Goal: Transaction & Acquisition: Obtain resource

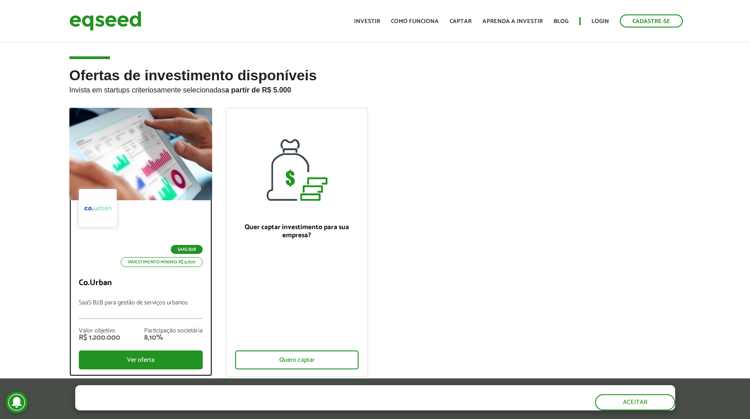
click at [107, 303] on p "SaaS B2B para gestão de serviços urbanos" at bounding box center [141, 308] width 124 height 19
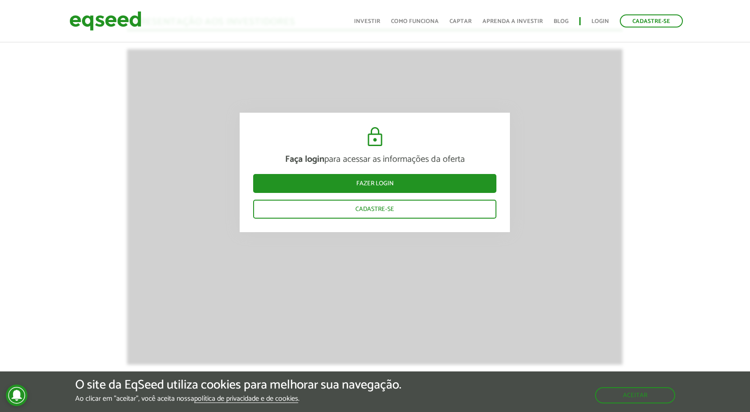
scroll to position [973, 0]
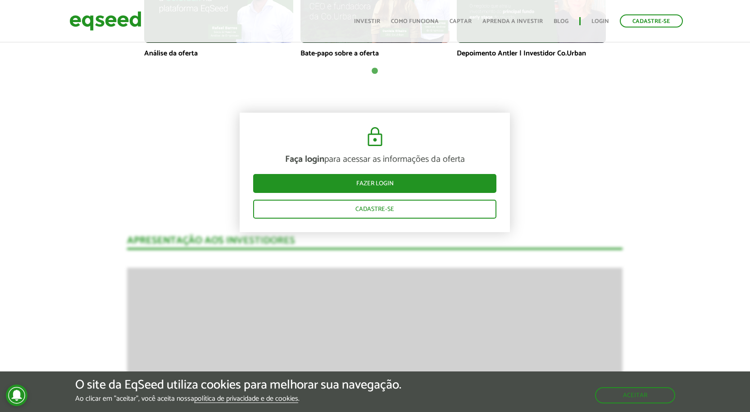
scroll to position [703, 0]
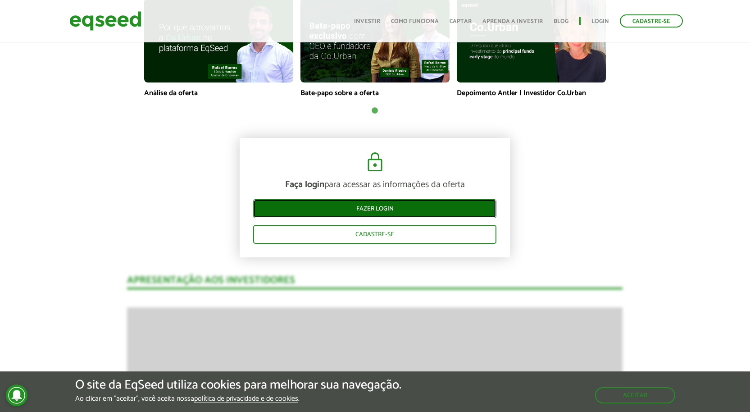
click at [382, 203] on link "Fazer login" at bounding box center [374, 208] width 243 height 19
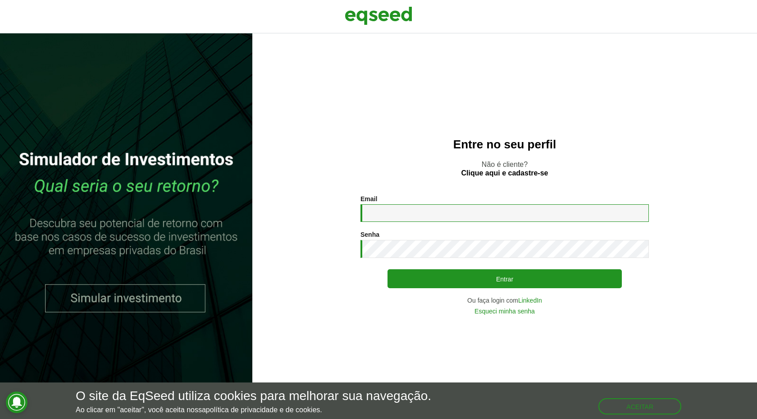
click at [393, 209] on input "Email *" at bounding box center [505, 213] width 288 height 18
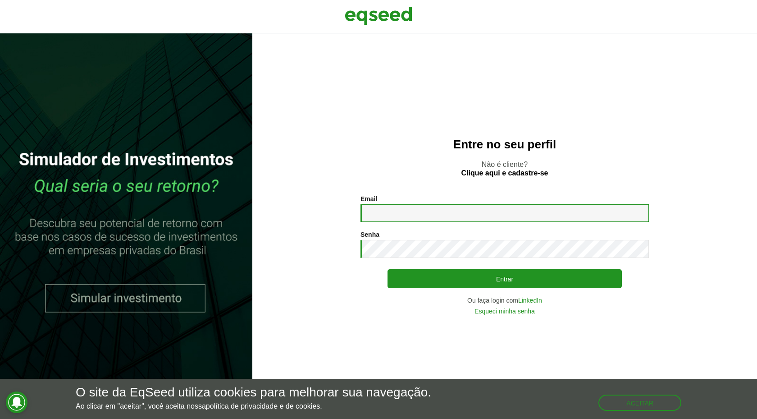
type input "**********"
click at [510, 311] on link "Esqueci minha senha" at bounding box center [505, 311] width 60 height 6
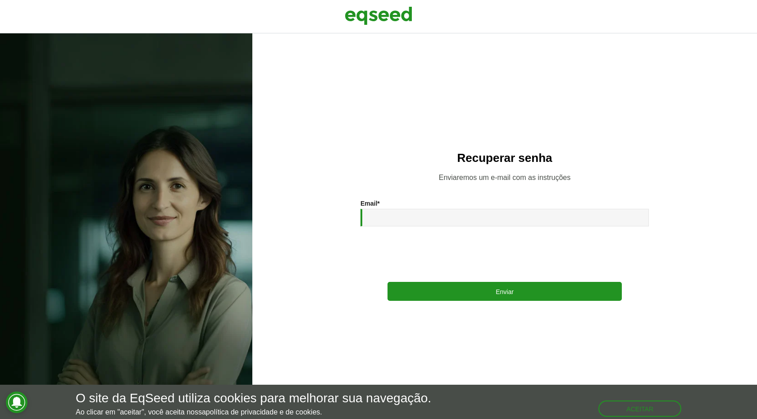
click at [428, 207] on div "Email *" at bounding box center [505, 213] width 288 height 27
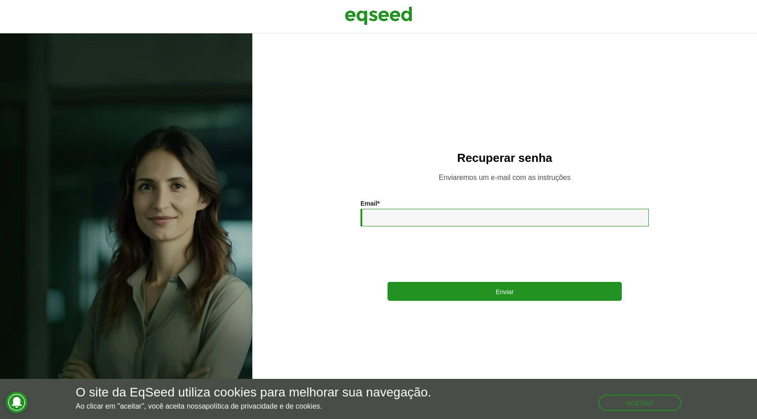
click at [430, 220] on input "Email *" at bounding box center [505, 218] width 288 height 18
type input "**********"
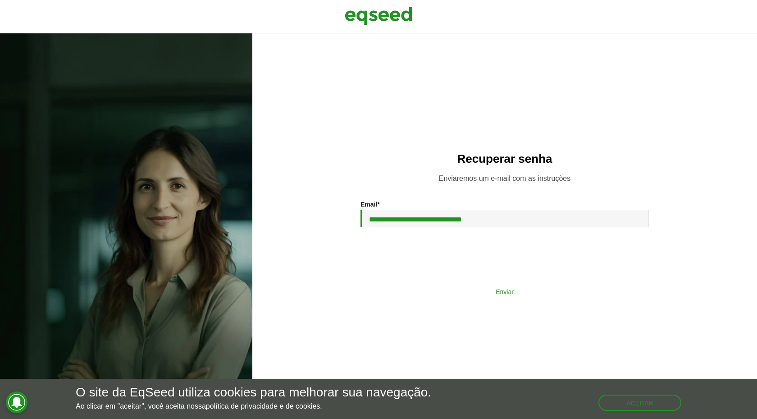
click at [482, 292] on button "Enviar" at bounding box center [505, 291] width 234 height 17
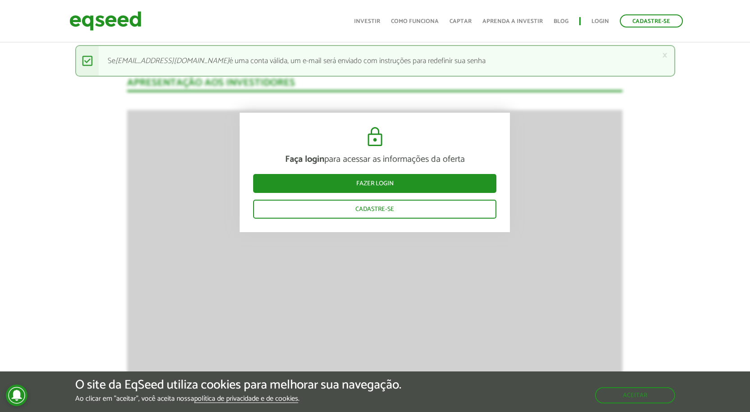
scroll to position [919, 0]
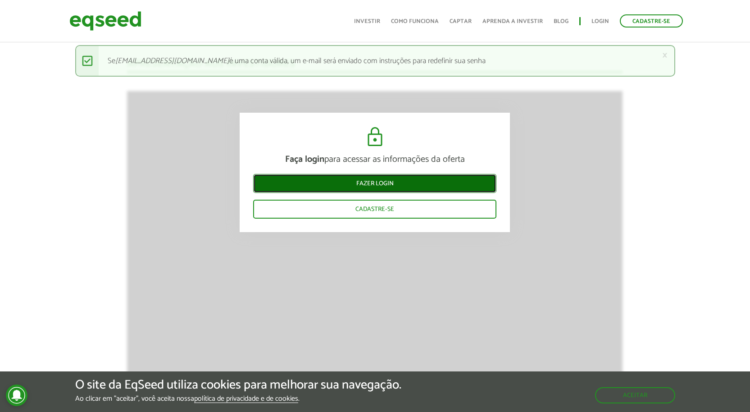
click at [391, 191] on link "Fazer login" at bounding box center [374, 183] width 243 height 19
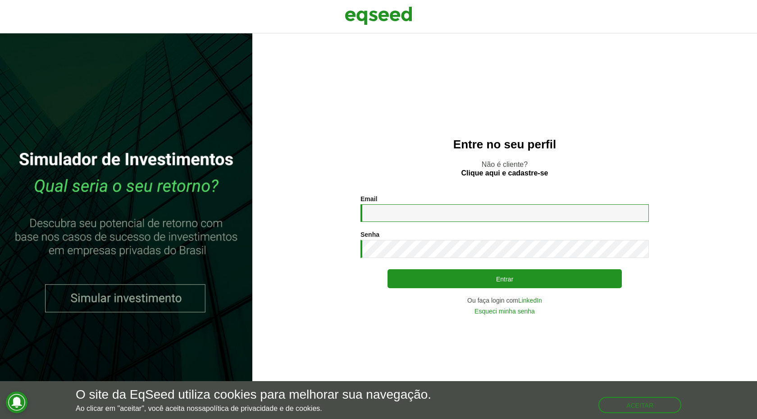
click at [436, 221] on input "Email *" at bounding box center [505, 213] width 288 height 18
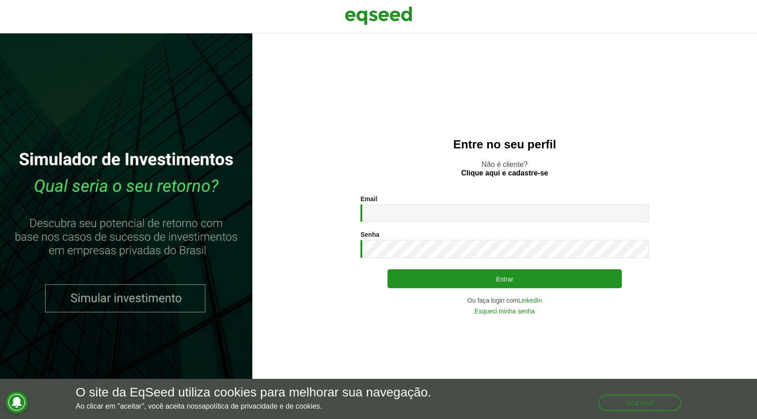
click at [487, 321] on div "Entre no seu perfil Não é cliente? Clique aqui e cadastre-se Email * Digite seu…" at bounding box center [504, 225] width 505 height 385
click at [532, 310] on link "Esqueci minha senha" at bounding box center [505, 311] width 60 height 6
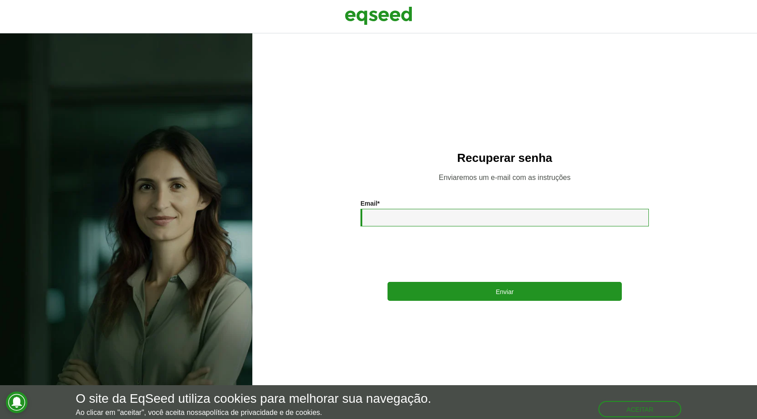
click at [414, 218] on input "Email *" at bounding box center [505, 218] width 288 height 18
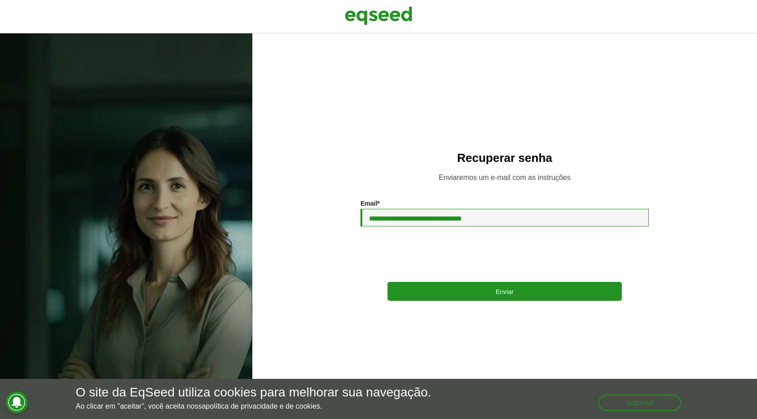
drag, startPoint x: 429, startPoint y: 216, endPoint x: 285, endPoint y: 218, distance: 143.3
click at [288, 218] on section "**********" at bounding box center [504, 250] width 469 height 101
type input "**********"
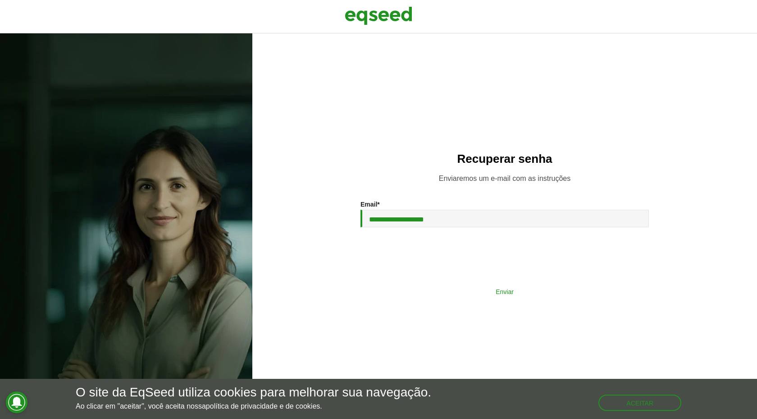
click at [481, 294] on button "Enviar" at bounding box center [505, 291] width 234 height 17
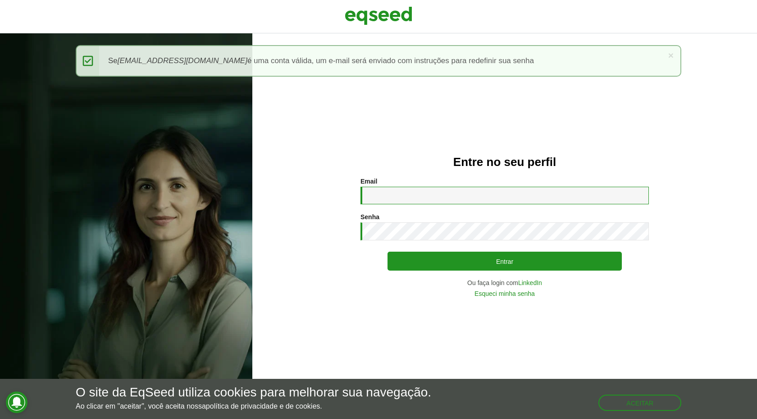
click at [374, 191] on input "Email *" at bounding box center [505, 196] width 288 height 18
drag, startPoint x: 429, startPoint y: 194, endPoint x: 235, endPoint y: 208, distance: 194.3
click at [239, 208] on div "**********" at bounding box center [378, 225] width 757 height 385
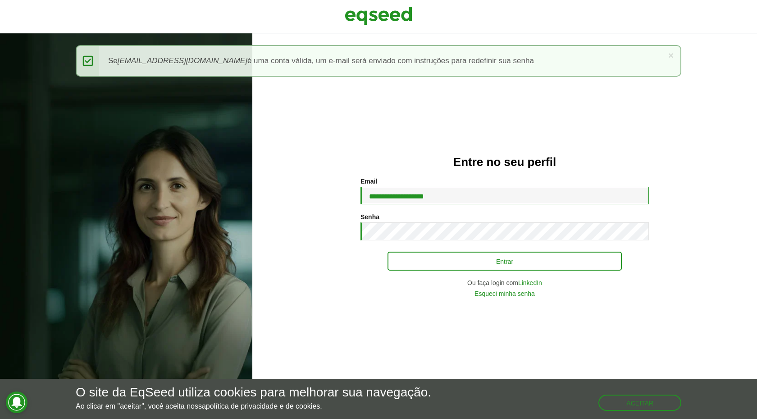
type input "**********"
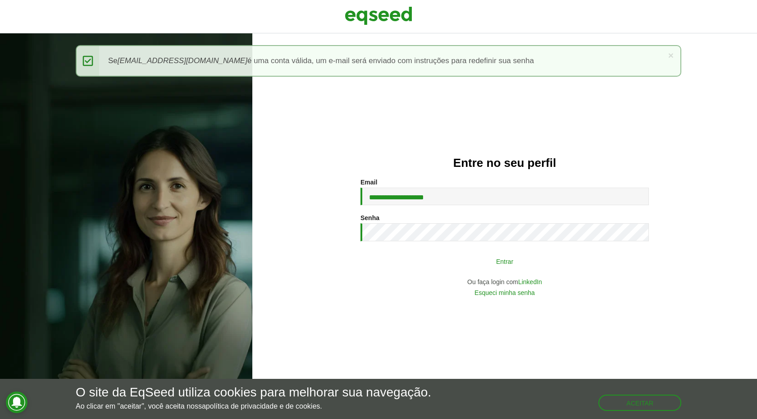
click at [514, 261] on button "Entrar" at bounding box center [505, 260] width 234 height 17
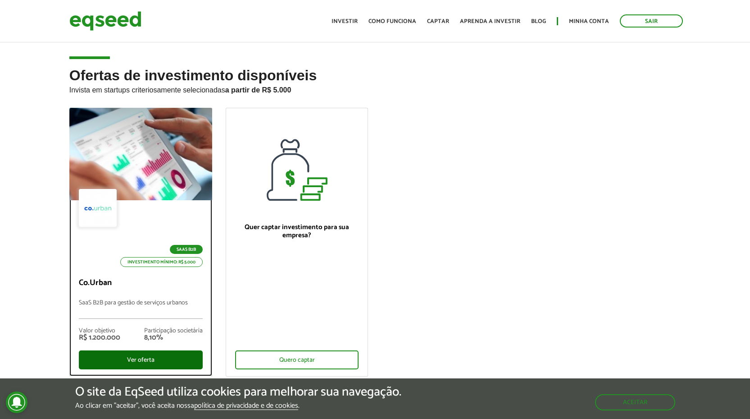
click at [140, 364] on div "Ver oferta" at bounding box center [141, 359] width 124 height 19
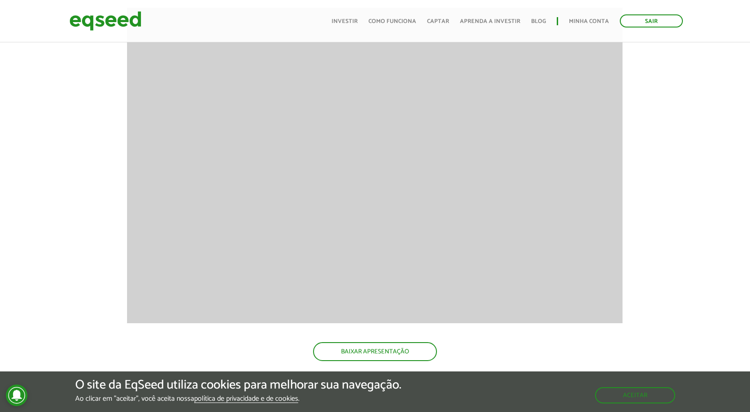
scroll to position [919, 0]
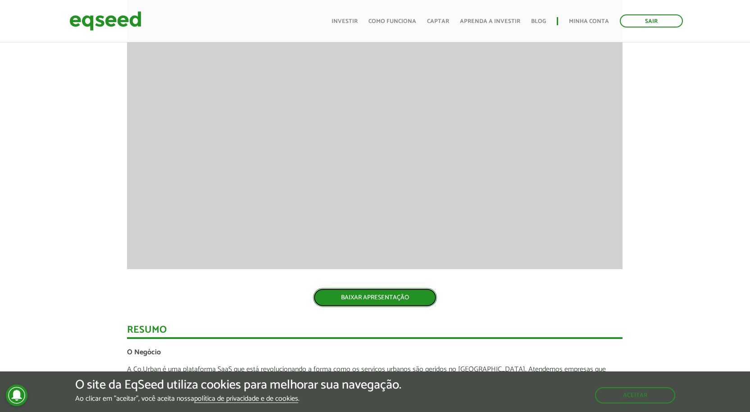
click at [385, 293] on link "BAIXAR APRESENTAÇÃO" at bounding box center [375, 297] width 124 height 19
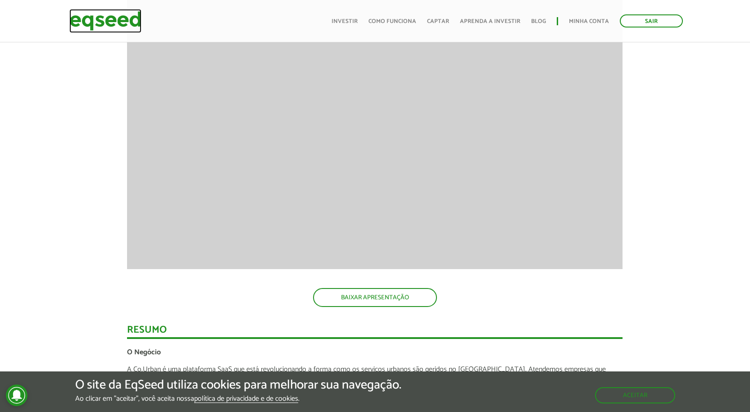
click at [125, 14] on img at bounding box center [105, 21] width 72 height 24
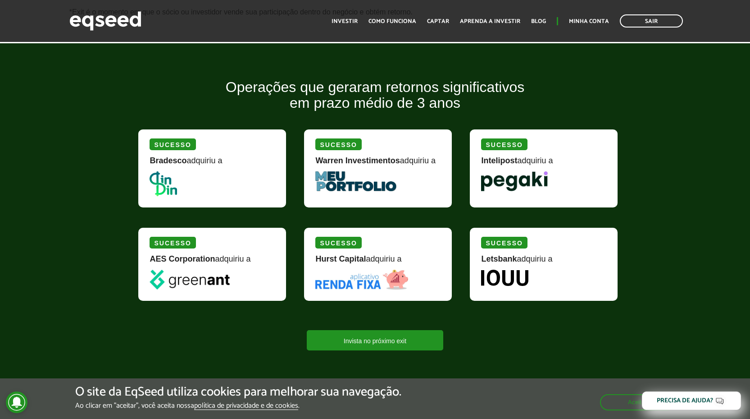
scroll to position [1027, 0]
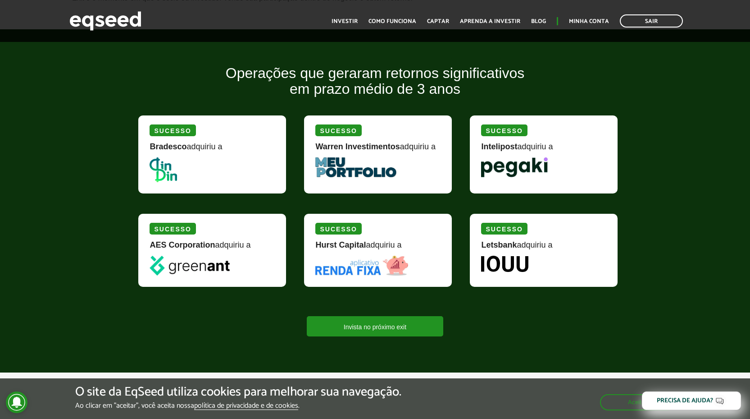
click at [513, 265] on img at bounding box center [504, 264] width 47 height 16
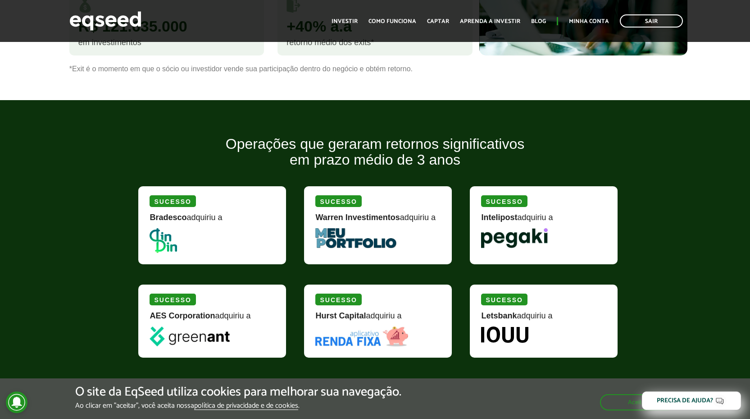
scroll to position [973, 0]
